Goal: Task Accomplishment & Management: Manage account settings

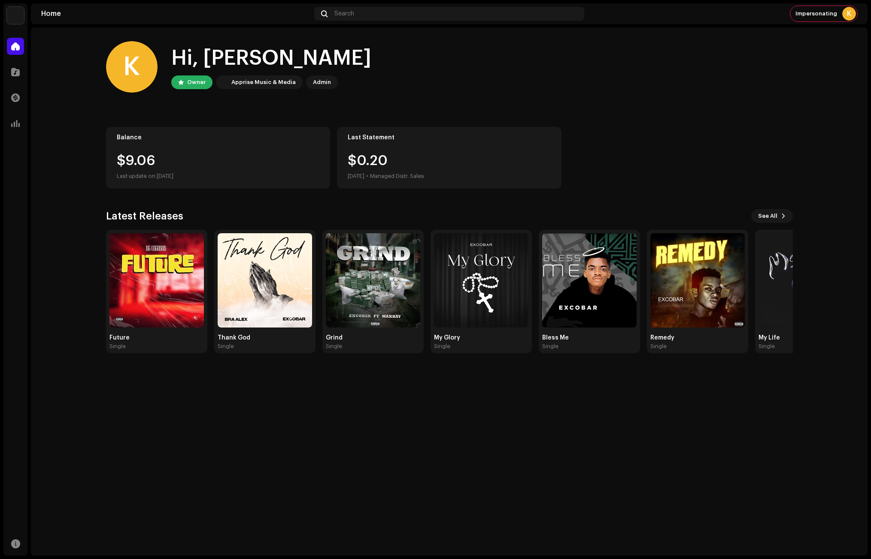
click at [641, 193] on div "K Hi, [PERSON_NAME] Owner Apprise Music & Media Admin Balance $9.06 Last update…" at bounding box center [449, 197] width 687 height 340
click at [70, 204] on home-home "K Hi, [PERSON_NAME] Owner Apprise Music & Media Admin Balance $9.06 Last update…" at bounding box center [449, 197] width 836 height 340
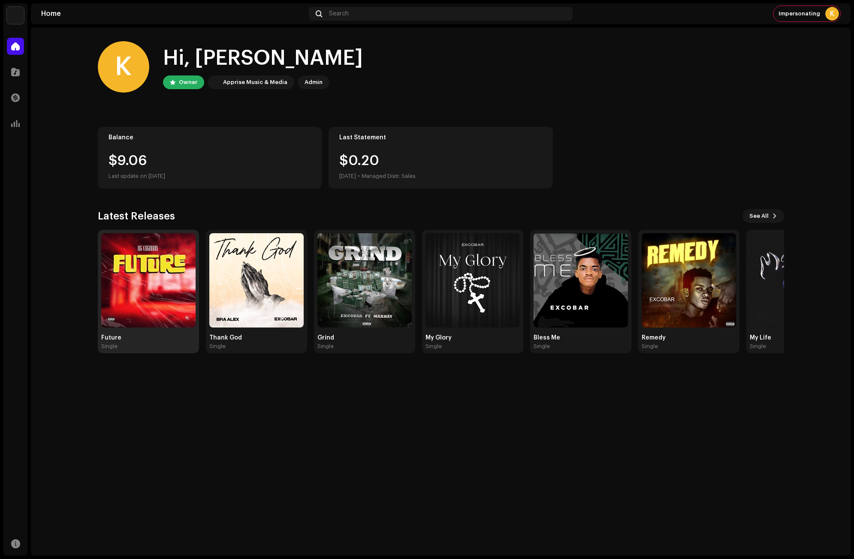
click at [154, 259] on img at bounding box center [148, 280] width 94 height 94
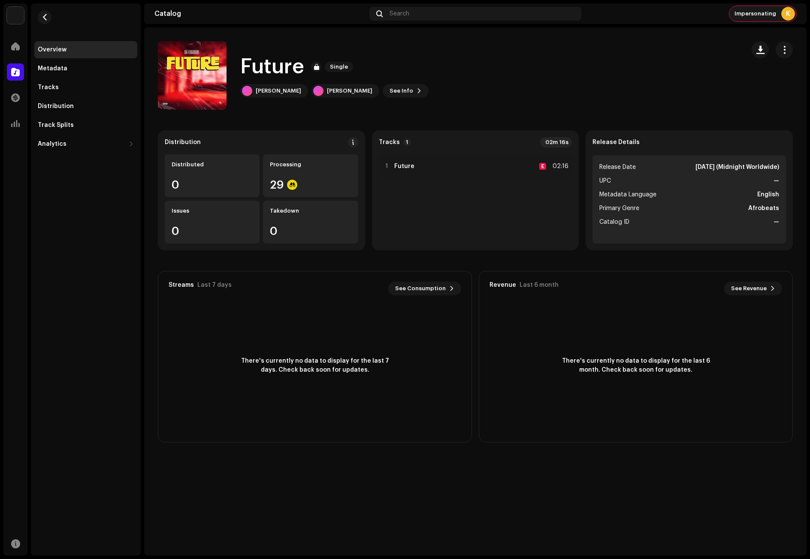
click at [768, 15] on span "Impersonating" at bounding box center [756, 13] width 42 height 7
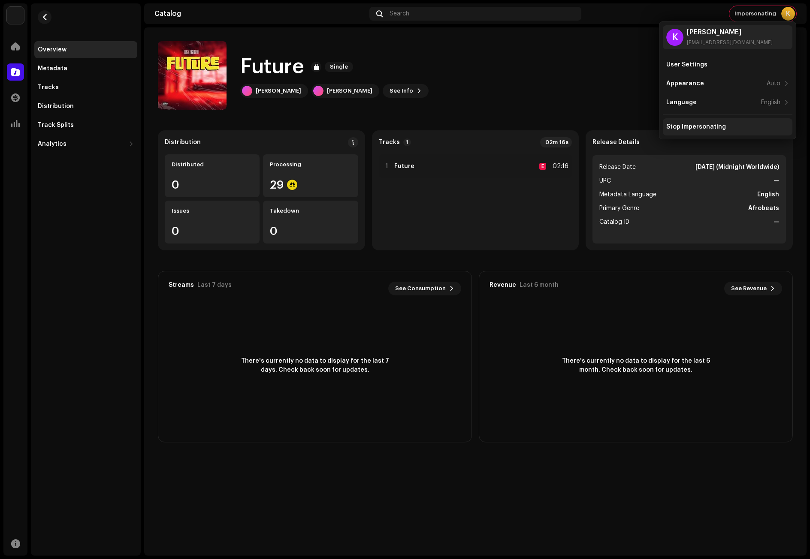
click at [702, 127] on div "Stop Impersonating" at bounding box center [696, 127] width 60 height 7
